Goal: Task Accomplishment & Management: Use online tool/utility

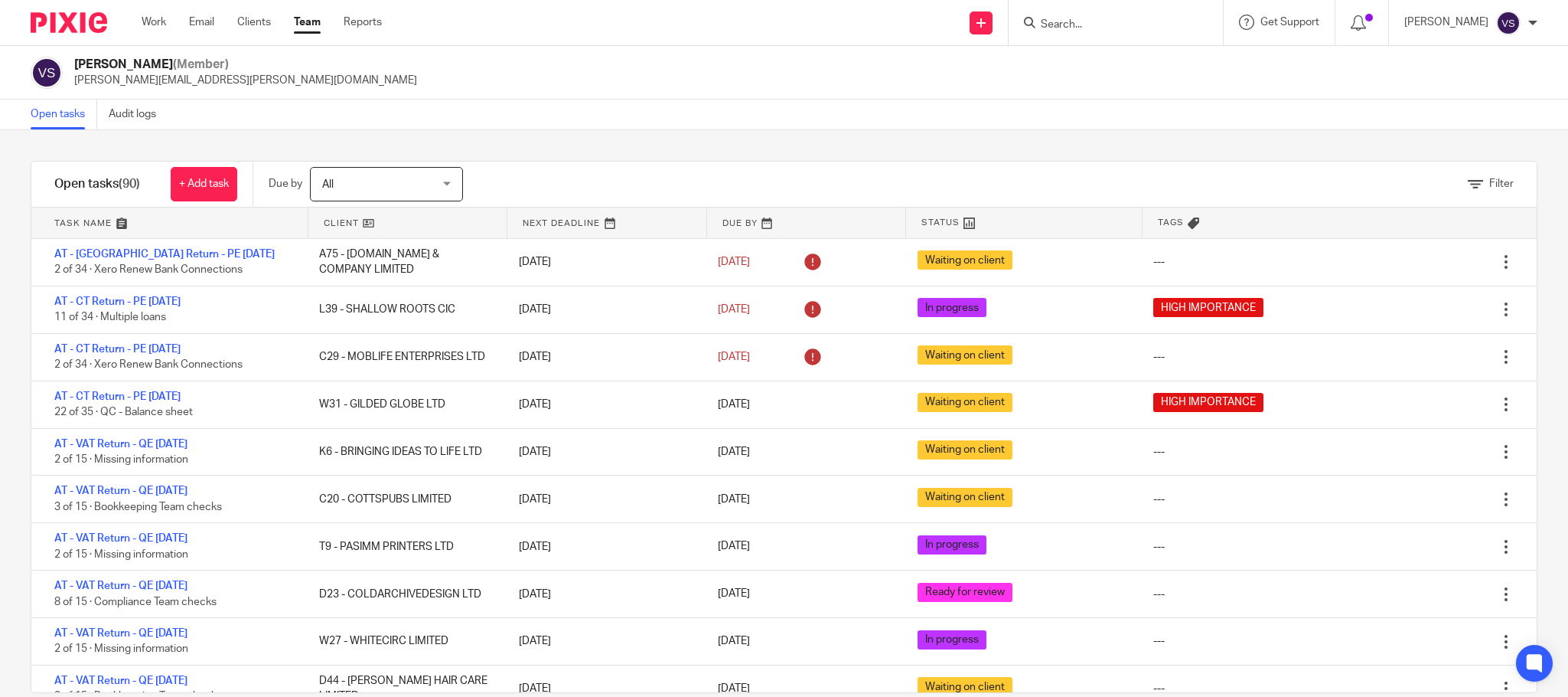
click at [1063, 18] on form at bounding box center [1121, 23] width 163 height 19
click at [1079, 26] on input "Search" at bounding box center [1108, 25] width 138 height 14
type input "caradise"
click at [1141, 76] on link at bounding box center [1166, 72] width 259 height 48
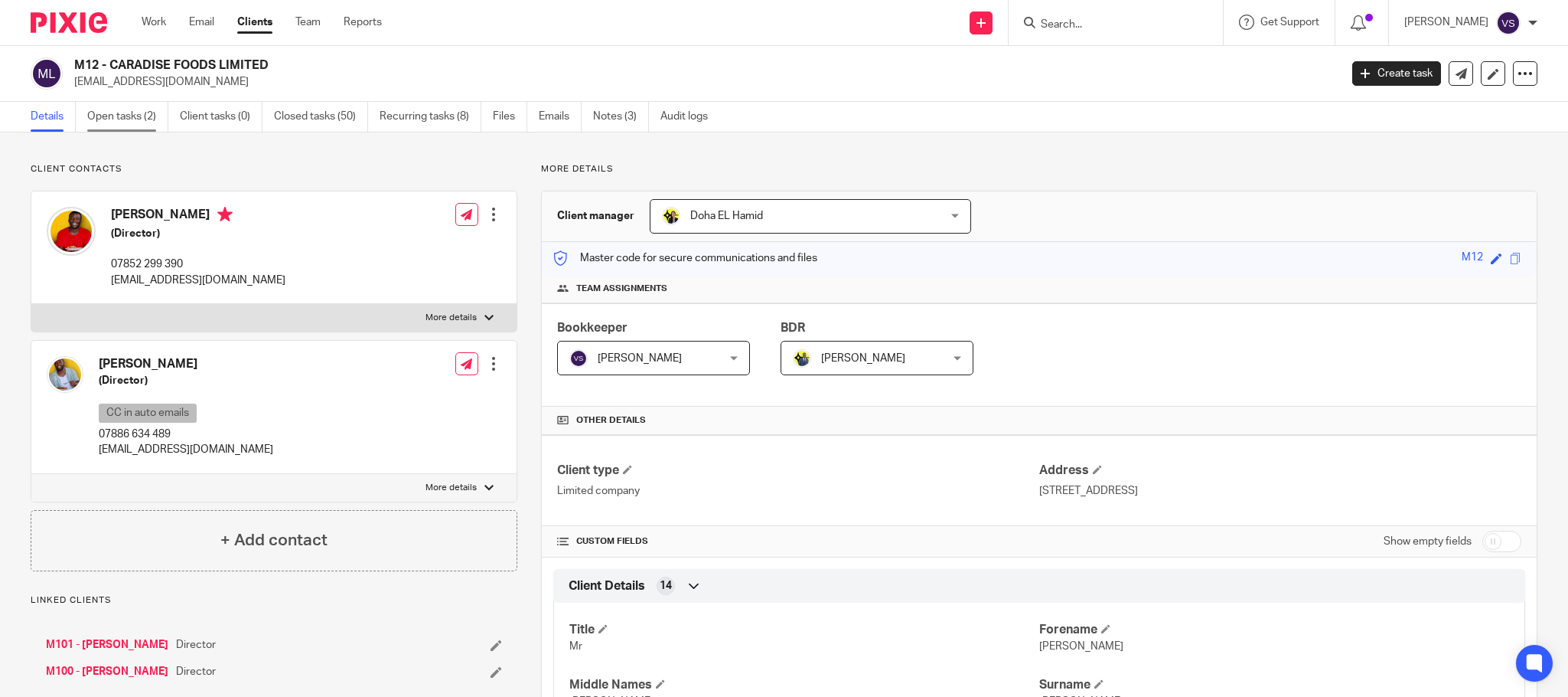
click at [129, 113] on link "Open tasks (2)" at bounding box center [127, 116] width 81 height 30
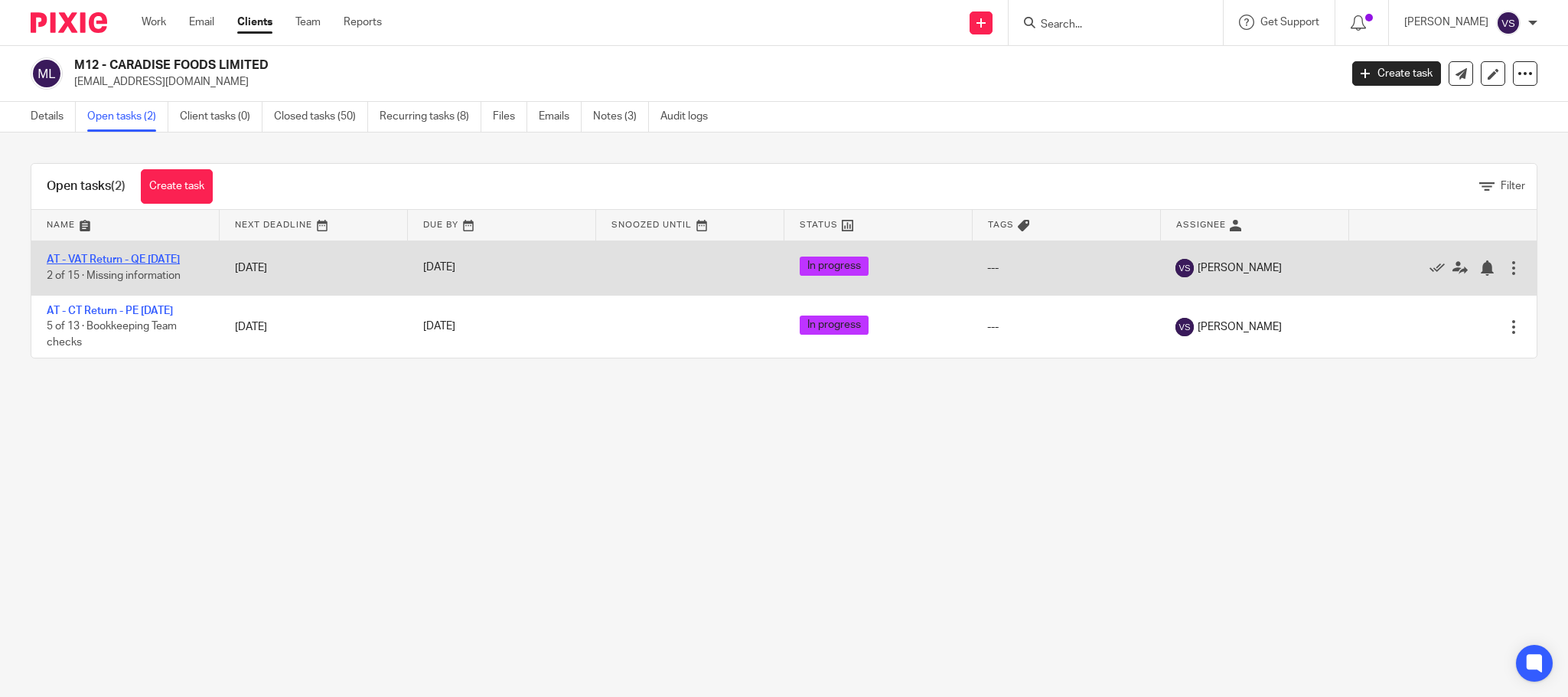
click at [149, 257] on link "AT - VAT Return - QE [DATE]" at bounding box center [113, 260] width 133 height 10
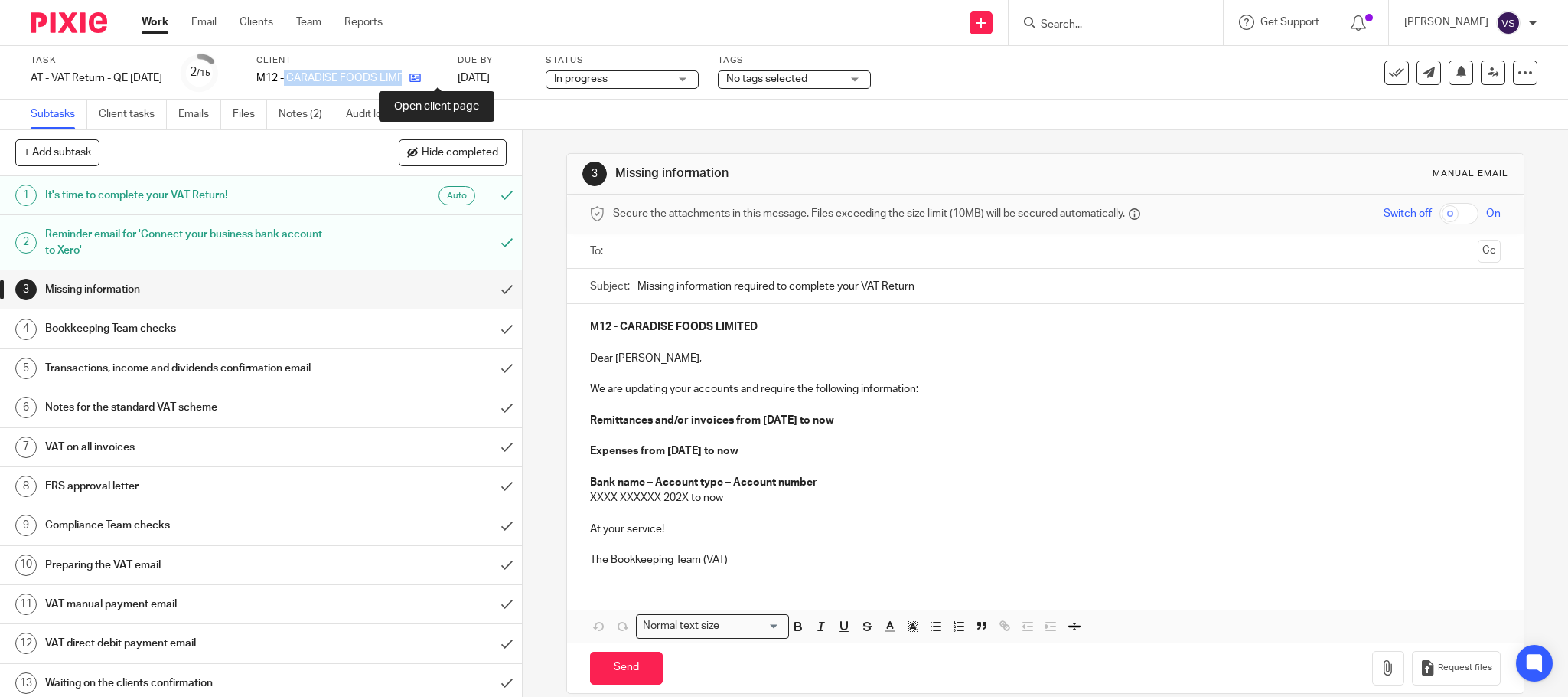
drag, startPoint x: 304, startPoint y: 78, endPoint x: 437, endPoint y: 74, distance: 133.1
click at [437, 74] on div "M12 - CARADISE FOODS LIMITED" at bounding box center [347, 78] width 182 height 16
copy div "CARADISE FOODS LIMITED"
